Goal: Transaction & Acquisition: Book appointment/travel/reservation

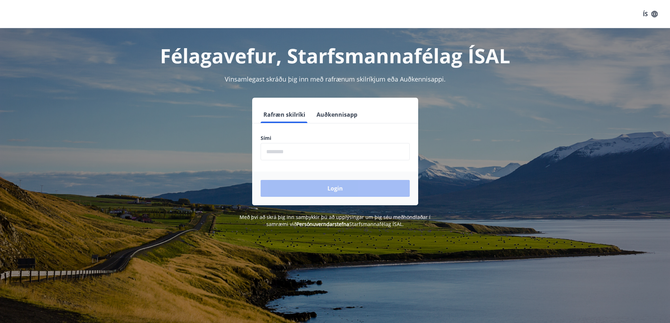
click at [315, 149] on input "phone" at bounding box center [335, 151] width 149 height 17
click at [292, 152] on input "phone" at bounding box center [335, 151] width 149 height 17
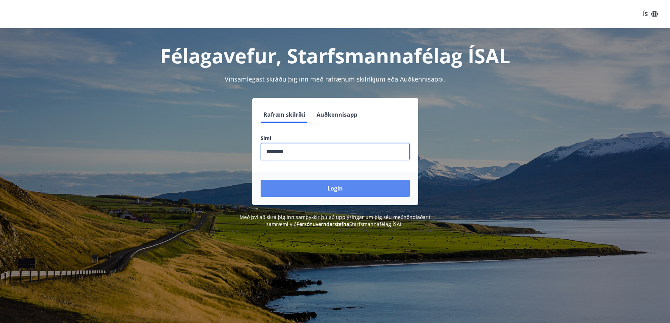
type input "********"
click at [335, 190] on button "Login" at bounding box center [335, 188] width 149 height 17
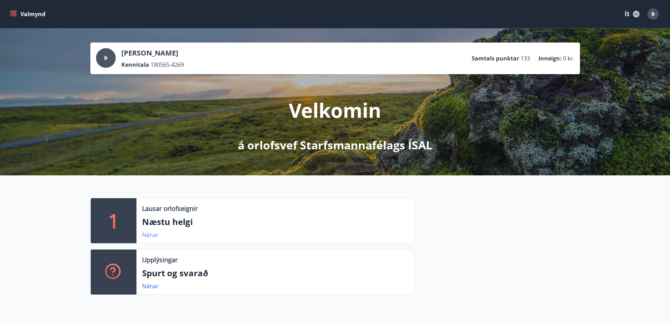
click at [151, 235] on link "Nánar" at bounding box center [150, 235] width 17 height 8
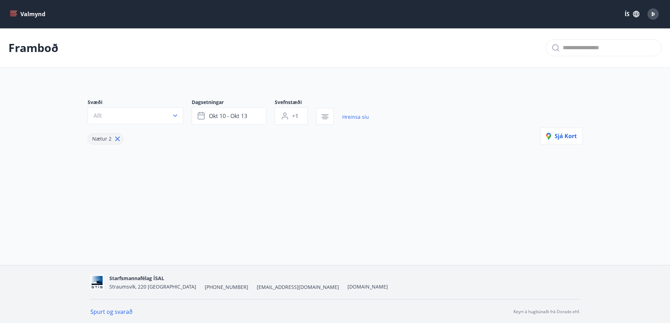
type input "*"
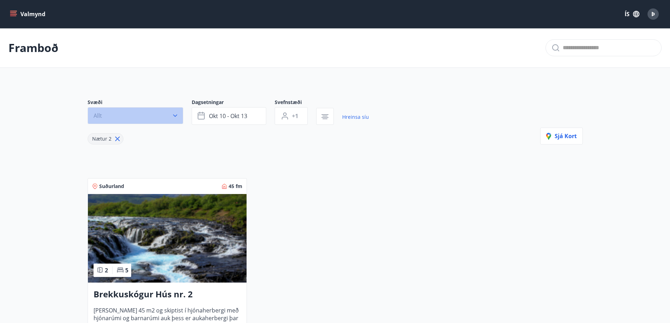
click at [175, 114] on icon "button" at bounding box center [175, 115] width 7 height 7
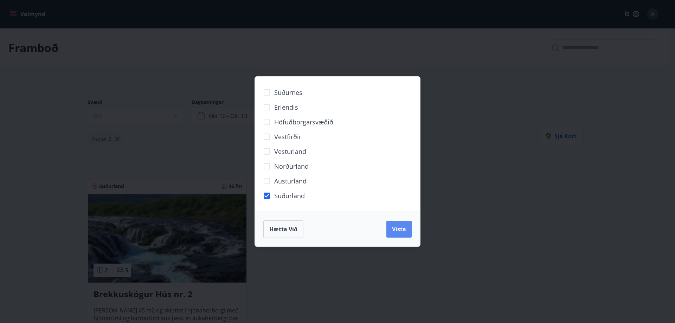
click at [405, 230] on span "Vista" at bounding box center [399, 229] width 14 height 8
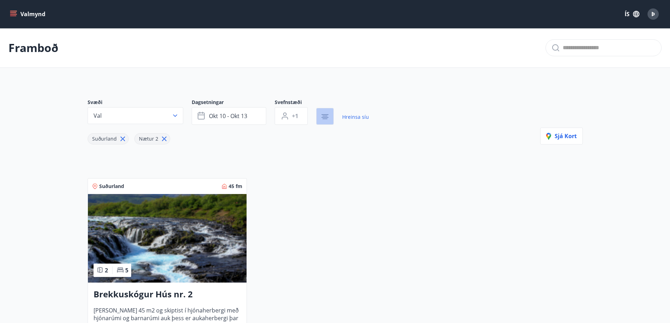
click at [327, 116] on icon "button" at bounding box center [325, 117] width 8 height 8
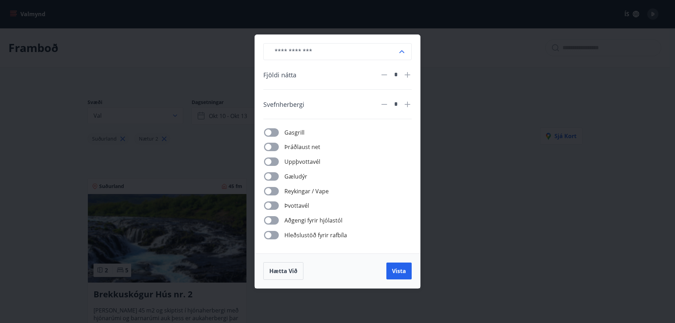
click at [396, 50] on input "text" at bounding box center [333, 51] width 129 height 17
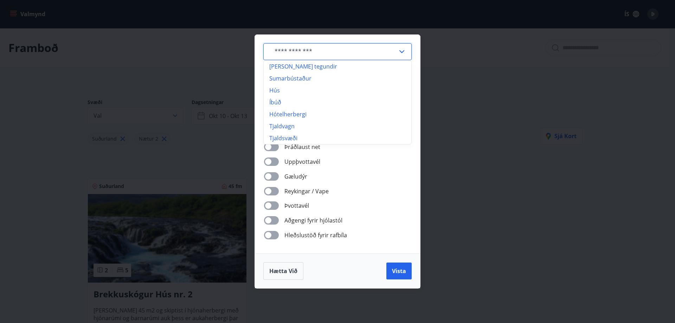
click at [332, 78] on li "Sumarbústaður" at bounding box center [338, 78] width 148 height 12
type input "**********"
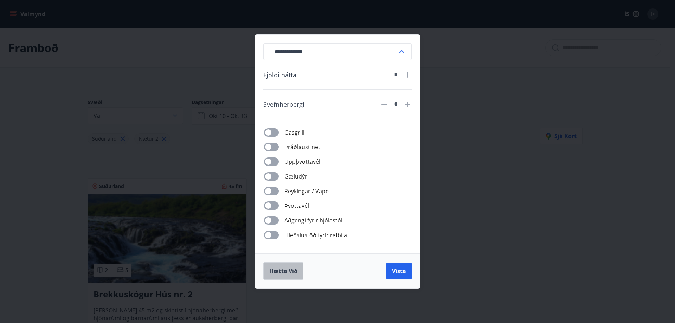
click at [283, 272] on span "Hætta við" at bounding box center [283, 271] width 28 height 8
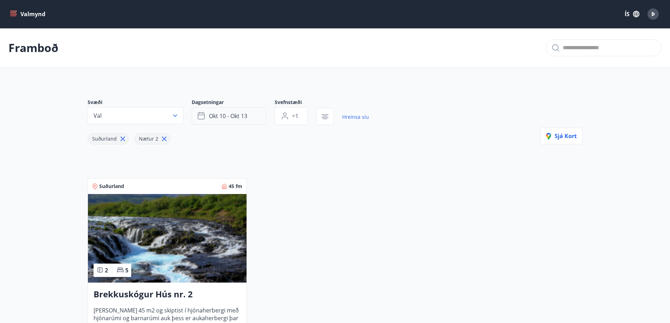
click at [219, 118] on span "okt 10 - okt 13" at bounding box center [228, 116] width 38 height 8
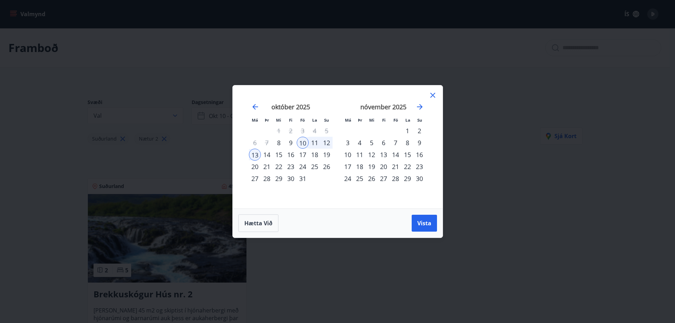
click at [393, 165] on div "21" at bounding box center [396, 167] width 12 height 12
click at [348, 178] on div "24" at bounding box center [348, 179] width 12 height 12
click at [424, 220] on span "Vista" at bounding box center [424, 223] width 14 height 8
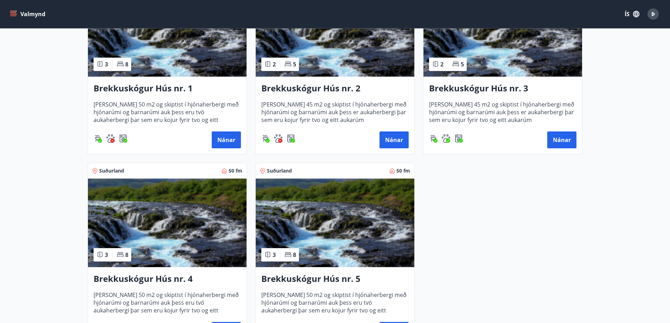
scroll to position [246, 0]
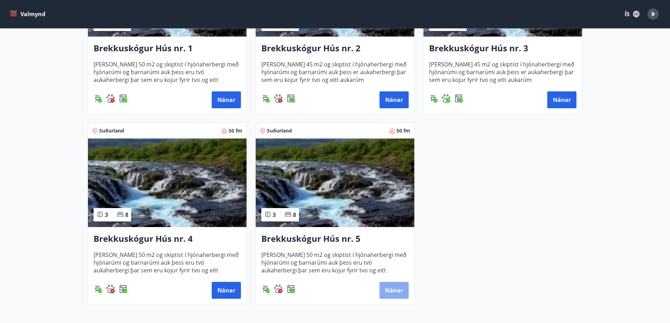
click at [387, 292] on button "Nánar" at bounding box center [393, 290] width 29 height 17
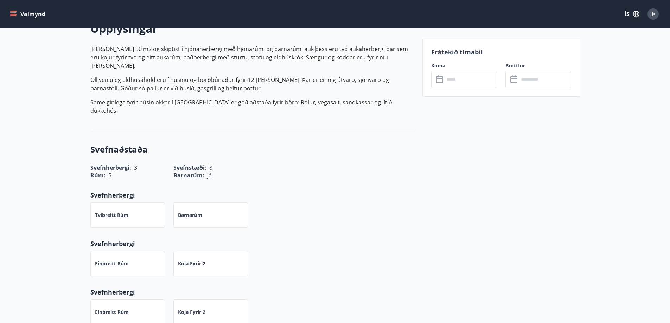
scroll to position [107, 0]
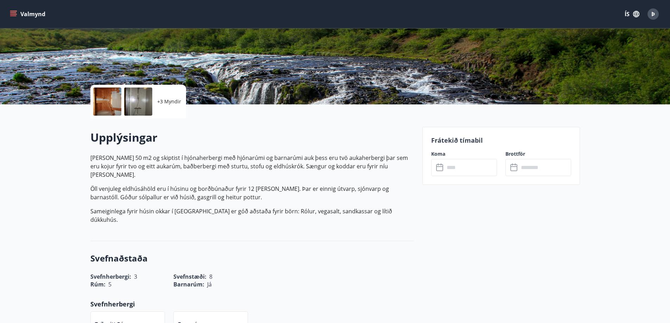
click at [453, 169] on input "text" at bounding box center [471, 167] width 52 height 17
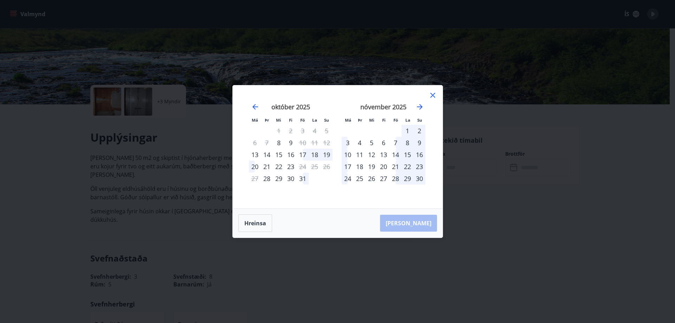
click at [395, 166] on div "21" at bounding box center [396, 167] width 12 height 12
click at [346, 178] on div "24" at bounding box center [348, 179] width 12 height 12
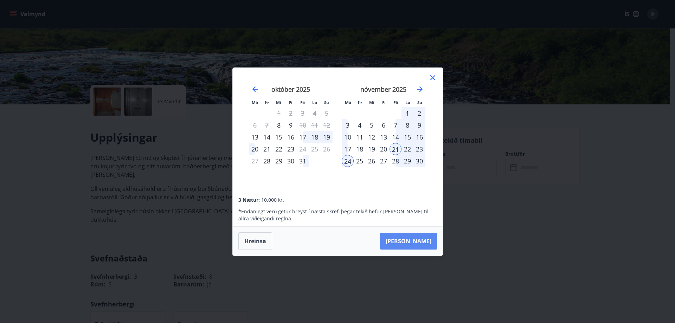
click at [415, 241] on button "Taka Frá" at bounding box center [408, 241] width 57 height 17
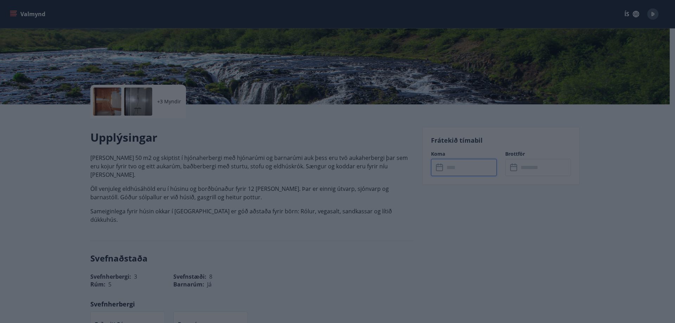
type input "******"
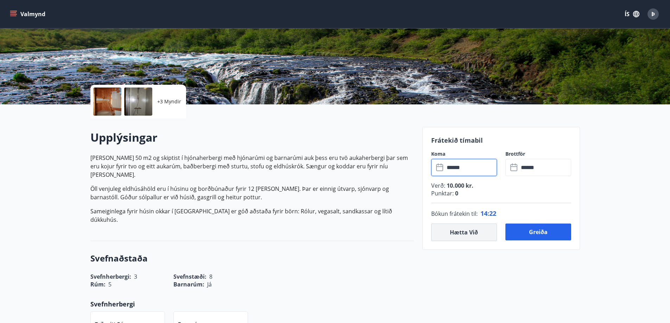
click at [468, 229] on button "Hætta við" at bounding box center [464, 233] width 66 height 18
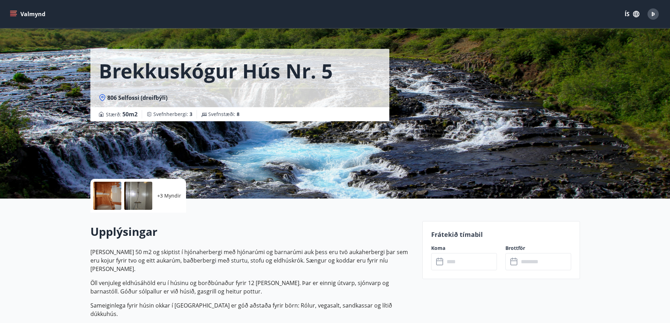
scroll to position [0, 0]
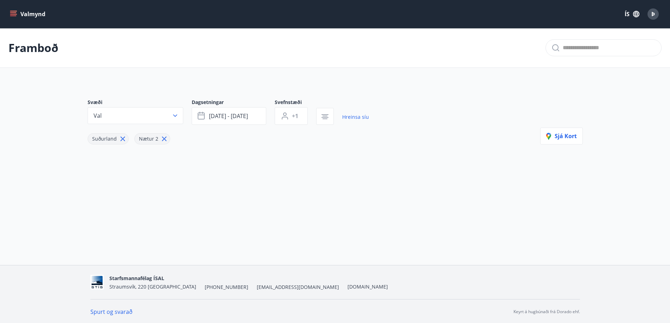
type input "*"
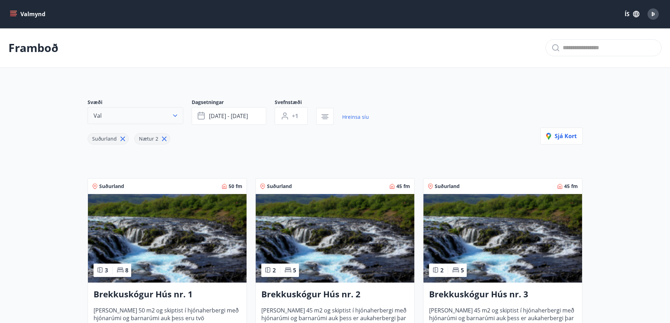
click at [173, 117] on icon "button" at bounding box center [175, 115] width 7 height 7
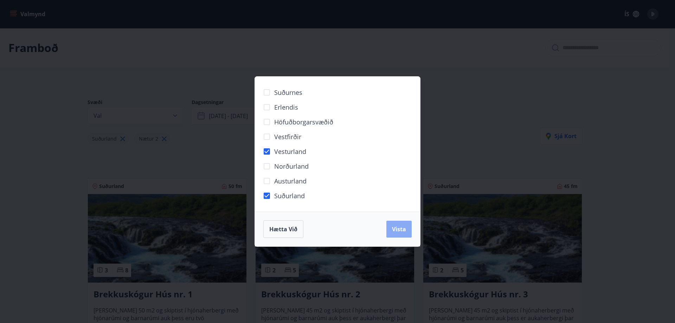
click at [392, 225] on button "Vista" at bounding box center [399, 229] width 25 height 17
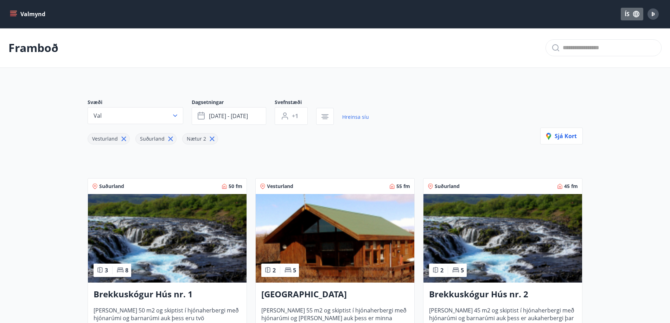
click at [628, 13] on button "ÍS" at bounding box center [632, 14] width 23 height 13
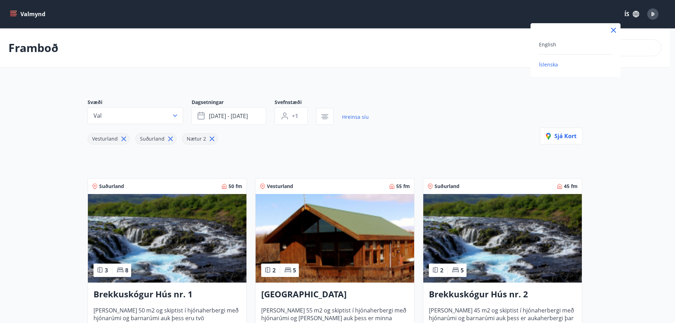
click at [654, 9] on div at bounding box center [337, 161] width 675 height 323
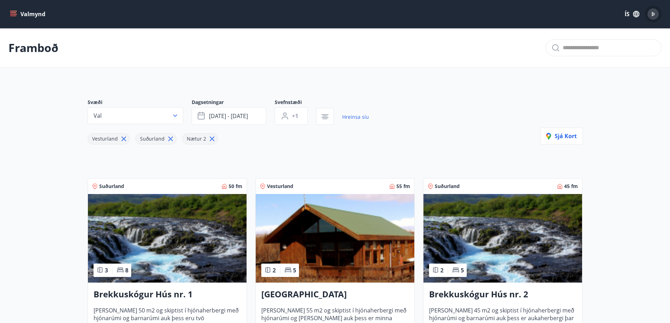
click at [652, 11] on span "Þ" at bounding box center [653, 14] width 4 height 8
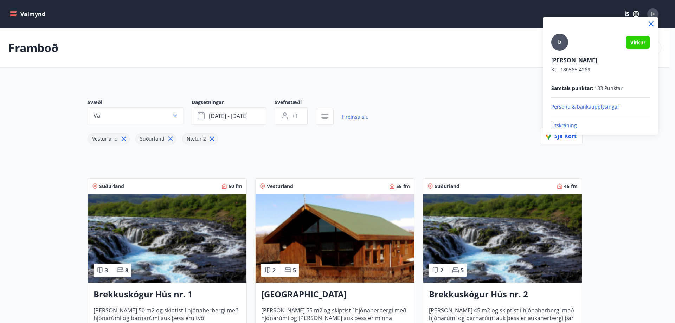
click at [299, 292] on div at bounding box center [337, 161] width 675 height 323
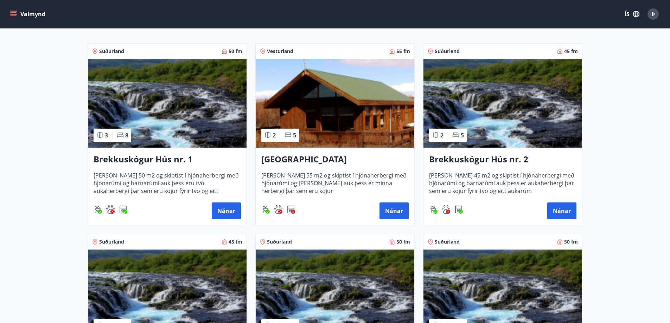
scroll to position [141, 0]
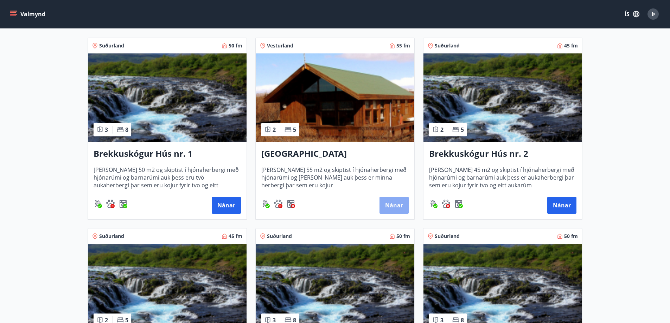
click at [393, 202] on button "Nánar" at bounding box center [393, 205] width 29 height 17
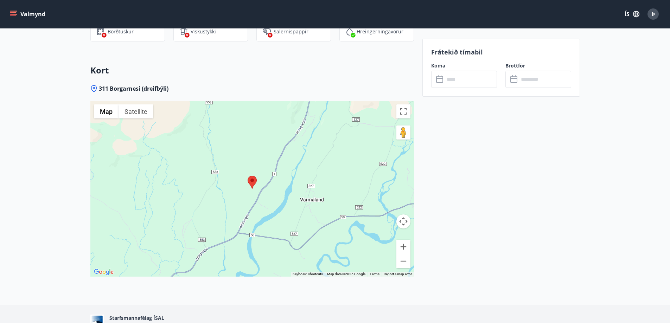
scroll to position [844, 0]
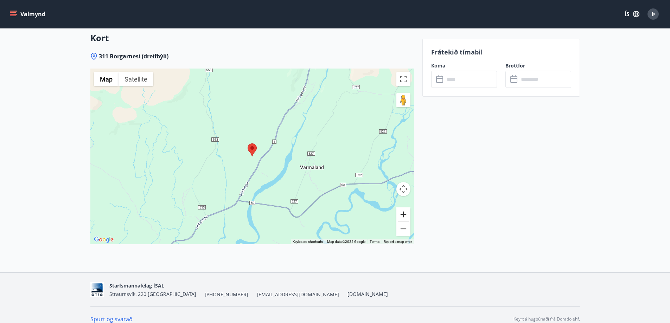
click at [402, 207] on button "Zoom in" at bounding box center [403, 214] width 14 height 14
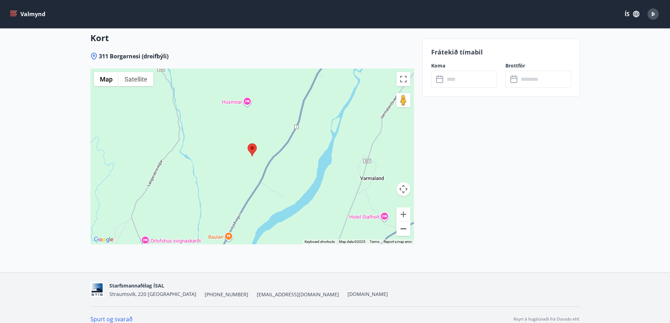
click at [406, 222] on button "Zoom out" at bounding box center [403, 229] width 14 height 14
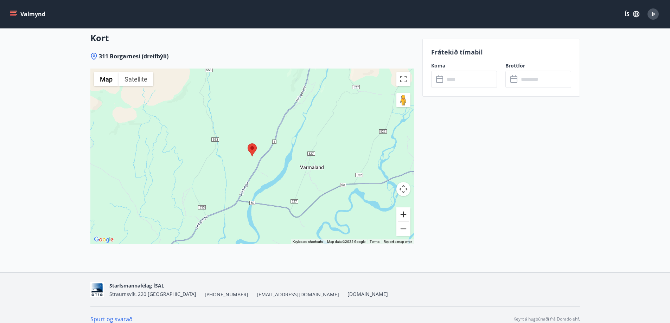
click at [399, 207] on button "Zoom in" at bounding box center [403, 214] width 14 height 14
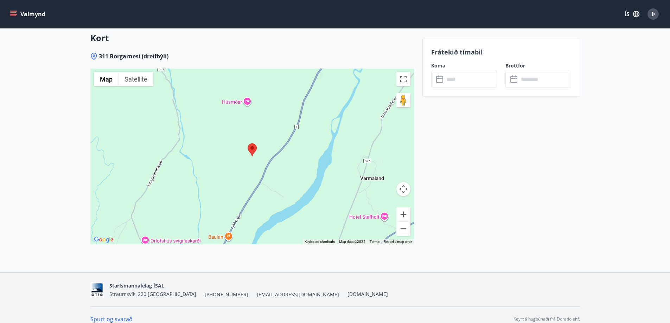
click at [401, 222] on button "Zoom out" at bounding box center [403, 229] width 14 height 14
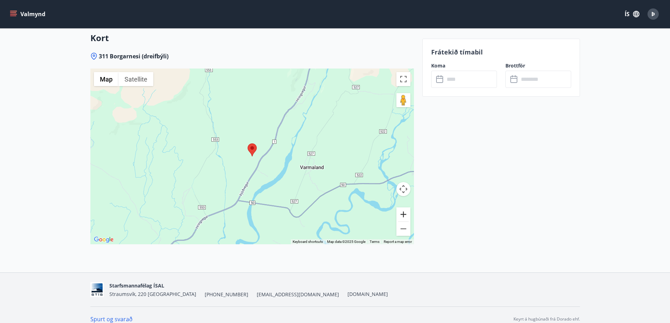
click at [404, 207] on button "Zoom in" at bounding box center [403, 214] width 14 height 14
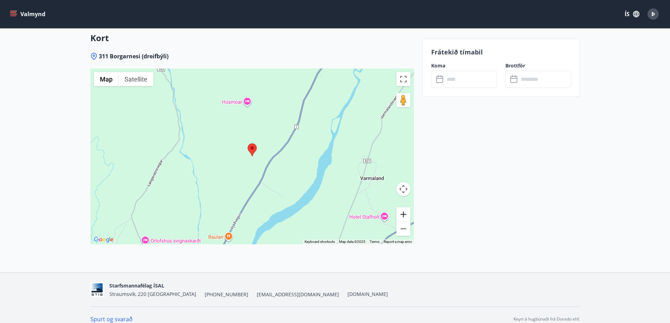
click at [404, 207] on button "Zoom in" at bounding box center [403, 214] width 14 height 14
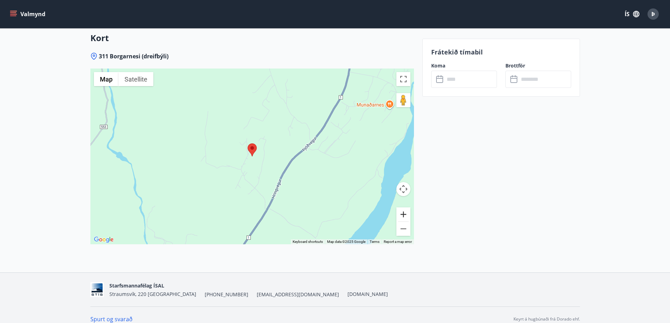
click at [404, 207] on button "Zoom in" at bounding box center [403, 214] width 14 height 14
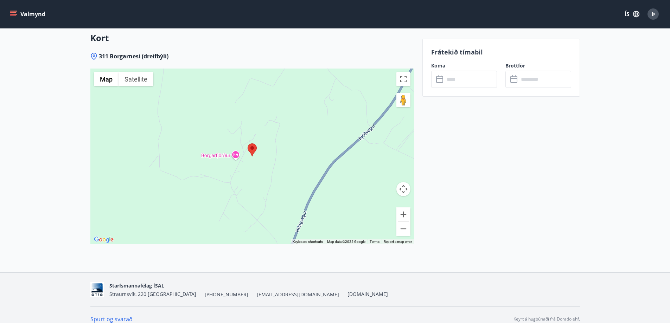
click at [402, 184] on button "Map camera controls" at bounding box center [403, 189] width 14 height 14
click at [367, 200] on button "Move down" at bounding box center [368, 207] width 14 height 14
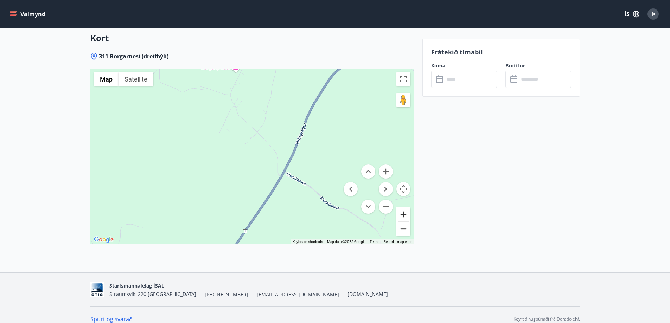
click at [404, 207] on button "Zoom in" at bounding box center [403, 214] width 14 height 14
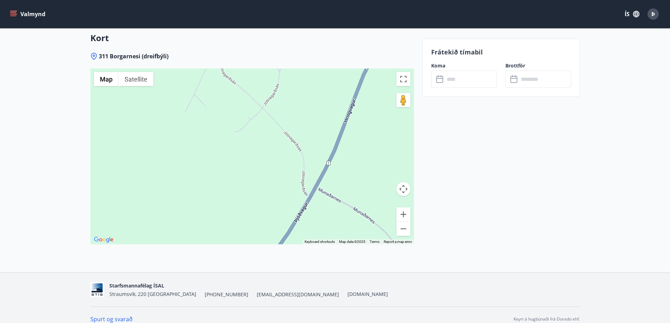
click at [402, 187] on button "Map camera controls" at bounding box center [403, 189] width 14 height 14
click at [350, 182] on button "Move left" at bounding box center [351, 189] width 14 height 14
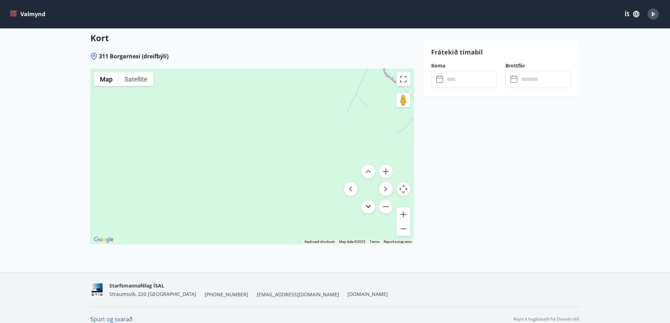
click at [372, 200] on button "Move down" at bounding box center [368, 207] width 14 height 14
click at [381, 182] on button "Move right" at bounding box center [386, 189] width 14 height 14
click at [368, 165] on button "Move up" at bounding box center [368, 172] width 14 height 14
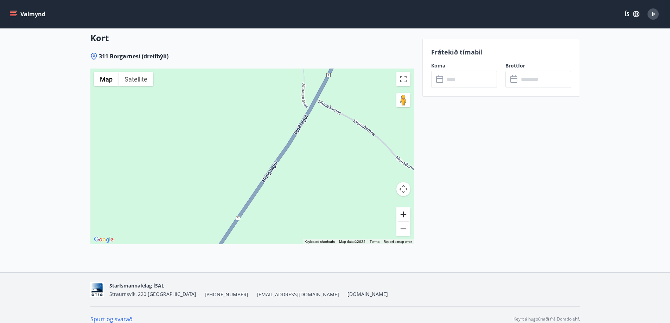
click at [407, 207] on button "Zoom in" at bounding box center [403, 214] width 14 height 14
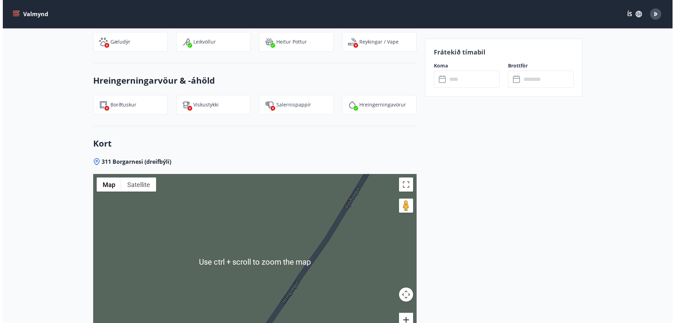
scroll to position [774, 0]
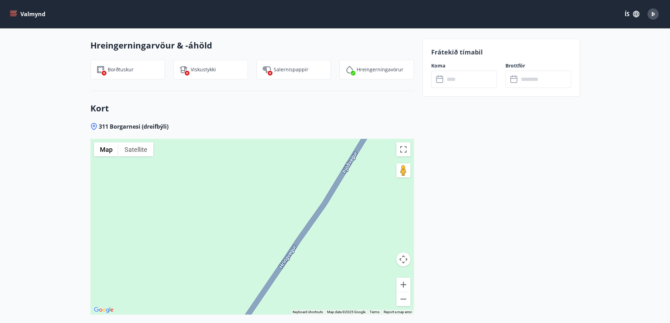
click at [403, 253] on button "Map camera controls" at bounding box center [403, 260] width 14 height 14
click at [364, 235] on button "Move up" at bounding box center [368, 242] width 14 height 14
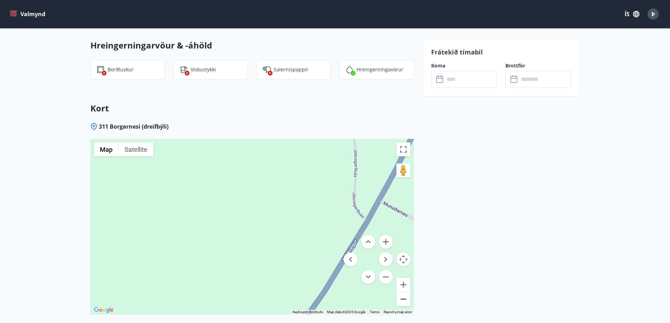
click at [401, 292] on button "Zoom out" at bounding box center [403, 299] width 14 height 14
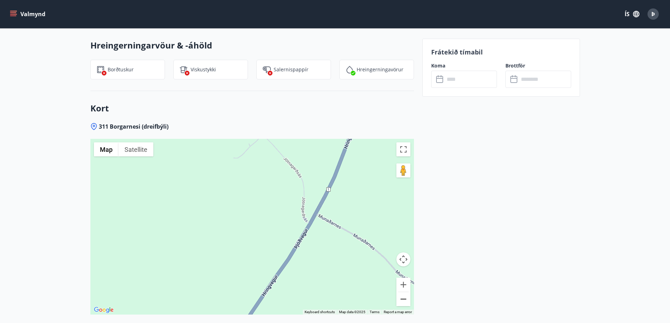
click at [402, 293] on button "Zoom out" at bounding box center [403, 299] width 14 height 14
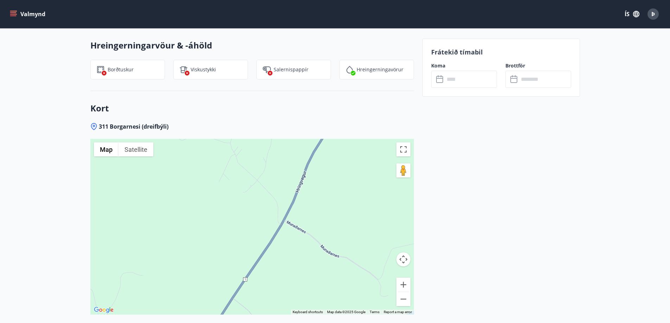
click at [395, 289] on div at bounding box center [252, 227] width 324 height 176
click at [398, 292] on button "Zoom out" at bounding box center [403, 299] width 14 height 14
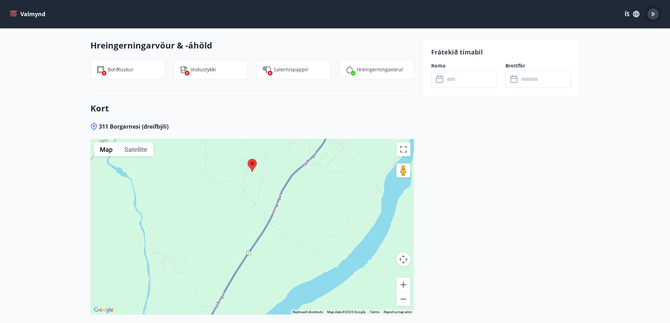
click at [653, 15] on span "Þ" at bounding box center [653, 14] width 4 height 8
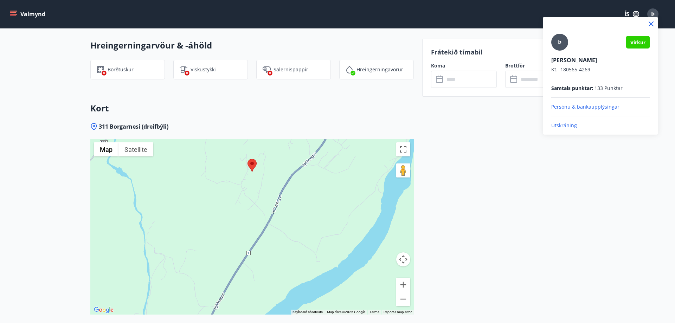
click at [567, 125] on p "Útskráning" at bounding box center [600, 125] width 98 height 7
